Goal: Task Accomplishment & Management: Manage account settings

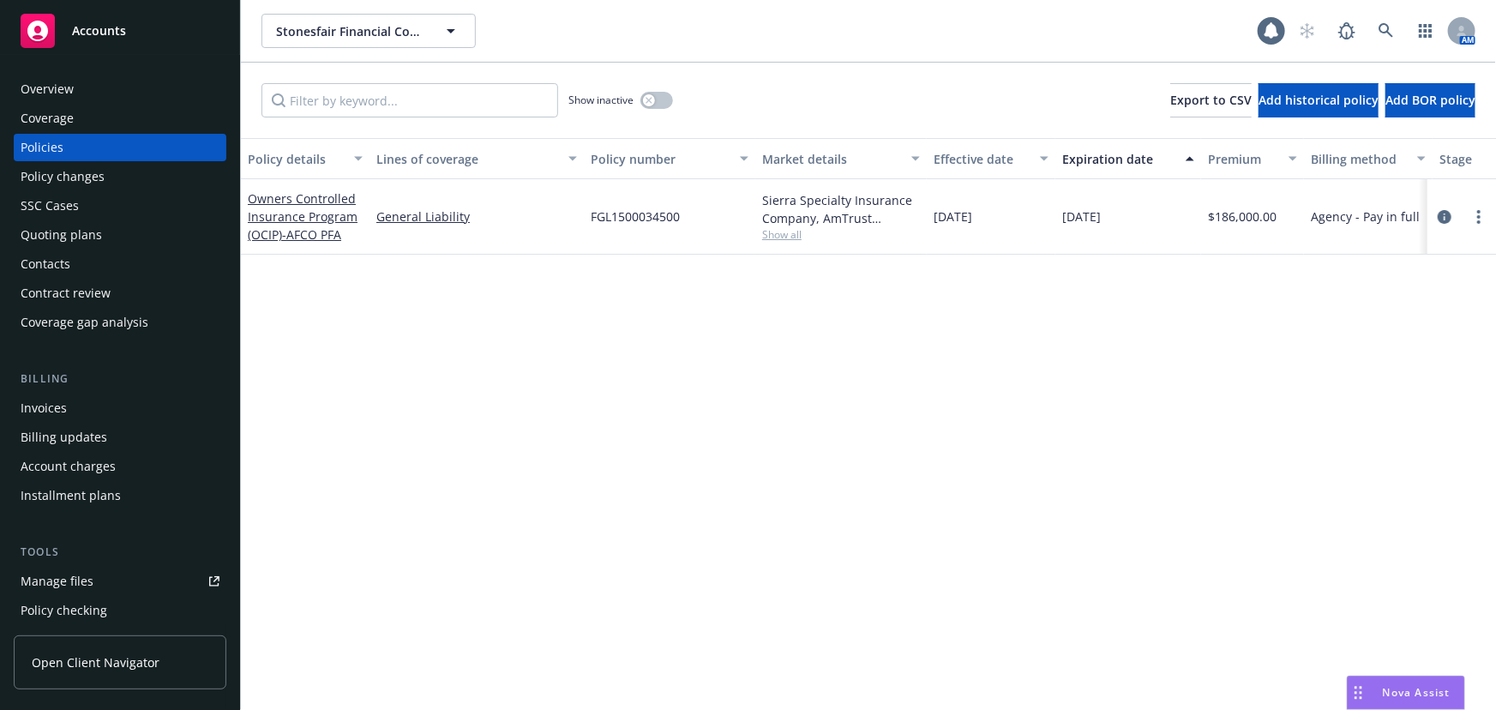
click at [89, 31] on span "Accounts" at bounding box center [99, 31] width 54 height 14
